Goal: Information Seeking & Learning: Understand process/instructions

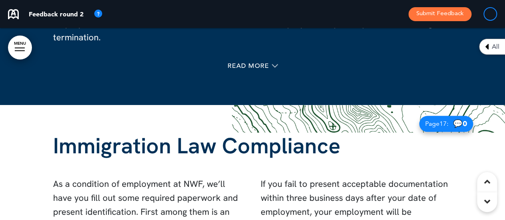
scroll to position [6570, 0]
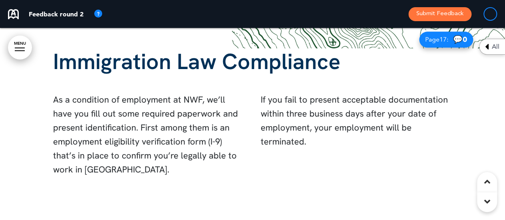
click at [29, 177] on div at bounding box center [252, 121] width 505 height 200
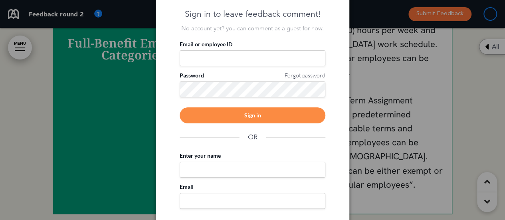
scroll to position [5998, 0]
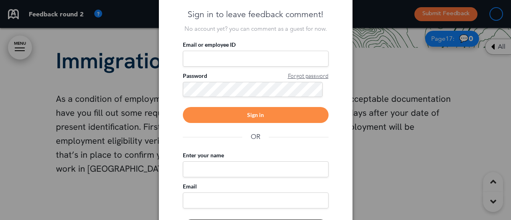
click at [385, 16] on div at bounding box center [255, 110] width 511 height 220
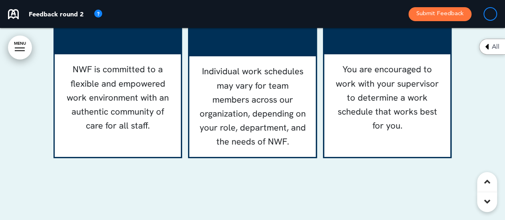
scroll to position [11276, 0]
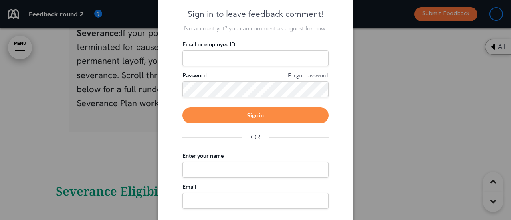
click at [380, 129] on div at bounding box center [255, 110] width 511 height 220
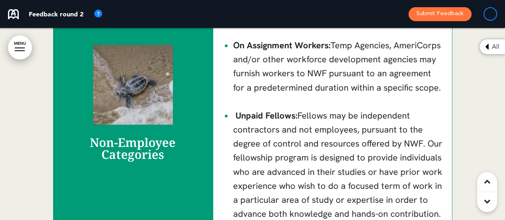
scroll to position [7927, 0]
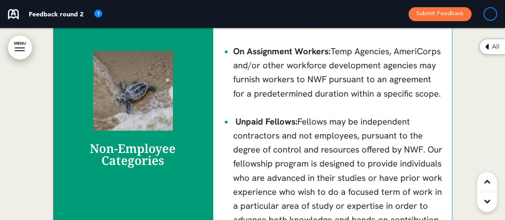
click at [204, 129] on div "Non-Employee Categories Non-employees are not NWF staff members. While these in…" at bounding box center [252, 114] width 399 height 803
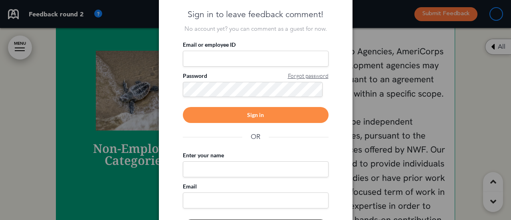
click at [386, 14] on div at bounding box center [255, 110] width 511 height 220
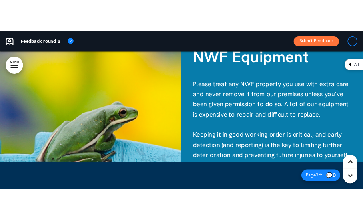
scroll to position [14052, 0]
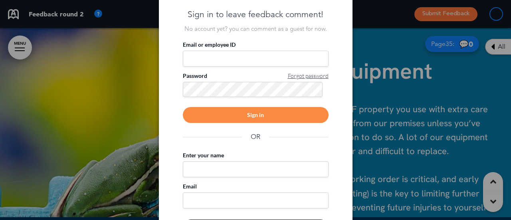
click at [362, 7] on div at bounding box center [255, 110] width 511 height 220
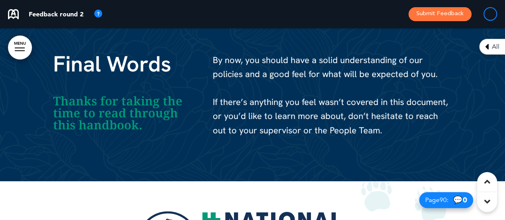
scroll to position [32068, 0]
